Goal: Task Accomplishment & Management: Manage account settings

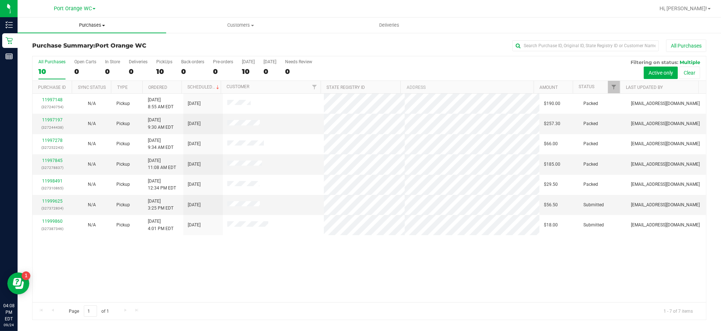
click at [94, 26] on span "Purchases" at bounding box center [92, 25] width 149 height 7
click at [59, 56] on li "Fulfillment" at bounding box center [92, 53] width 149 height 9
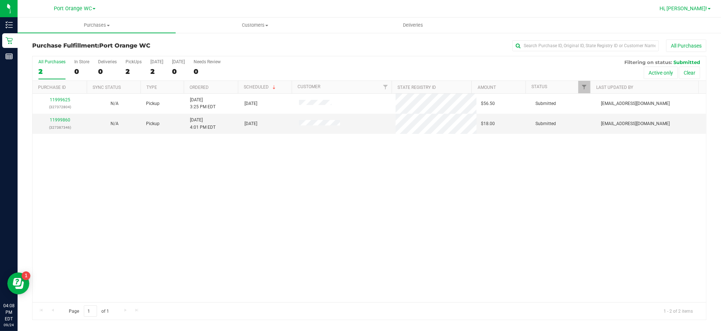
click at [707, 8] on span "Hi, [PERSON_NAME]!" at bounding box center [683, 8] width 48 height 6
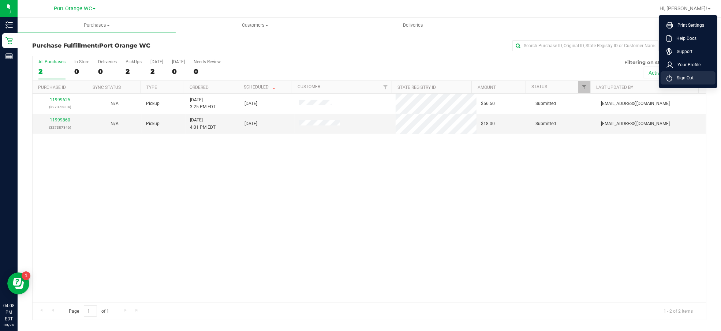
click at [690, 80] on span "Sign Out" at bounding box center [682, 77] width 21 height 7
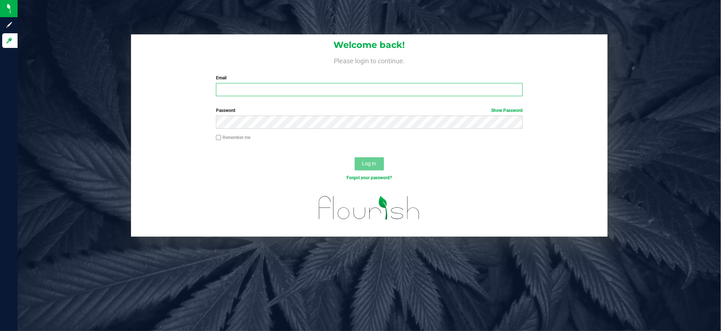
click at [239, 86] on input "Email" at bounding box center [369, 89] width 307 height 13
type input "[EMAIL_ADDRESS][DOMAIN_NAME]"
click at [355, 157] on button "Log In" at bounding box center [369, 163] width 29 height 13
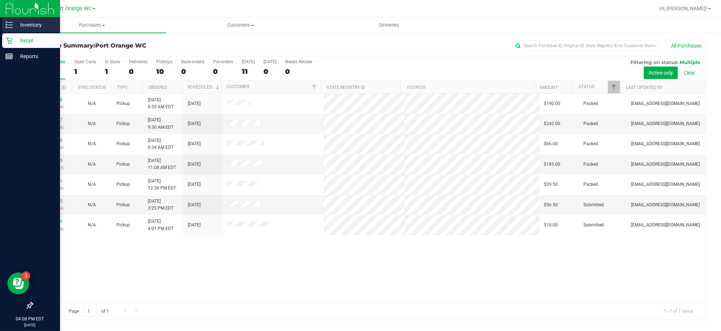
click at [27, 25] on p "Inventory" at bounding box center [35, 24] width 44 height 9
